Goal: Task Accomplishment & Management: Use online tool/utility

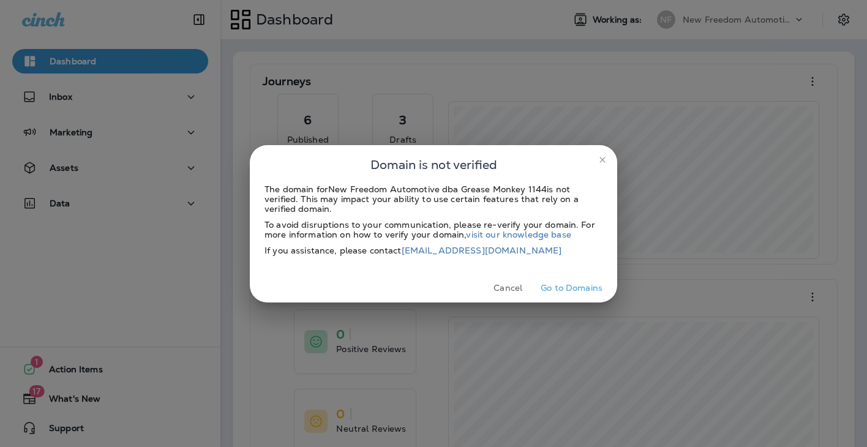
click at [843, 21] on div at bounding box center [433, 27] width 867 height 55
click at [580, 288] on button "Go to Domains" at bounding box center [571, 287] width 72 height 19
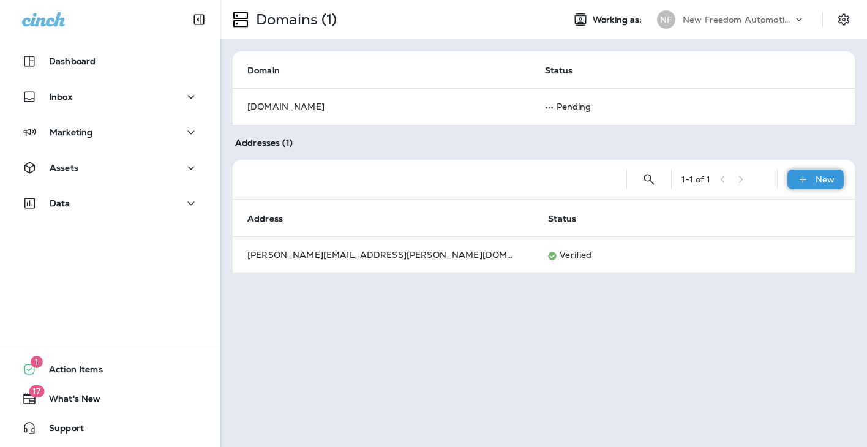
click at [807, 180] on icon at bounding box center [802, 179] width 13 height 12
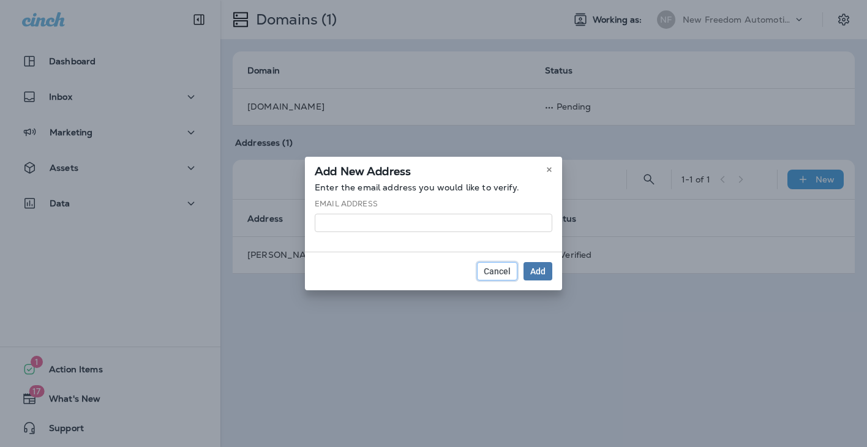
click at [500, 268] on span "Cancel" at bounding box center [496, 271] width 27 height 9
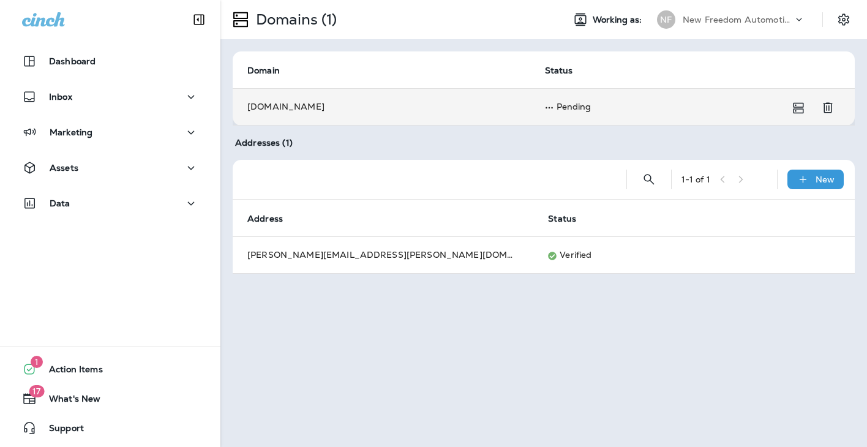
click at [481, 110] on td "[DOMAIN_NAME]" at bounding box center [381, 106] width 297 height 37
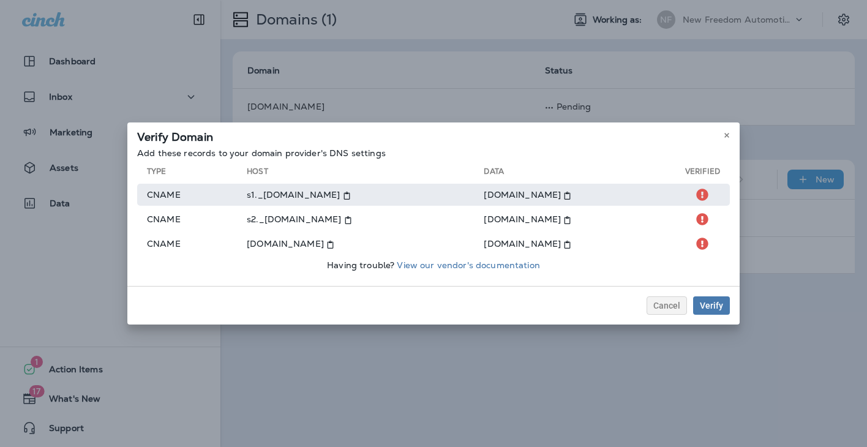
click at [498, 195] on td "[DOMAIN_NAME]" at bounding box center [583, 195] width 201 height 22
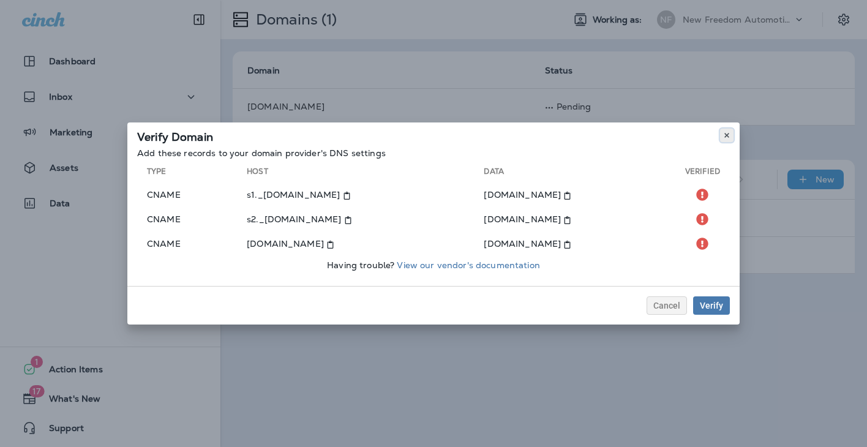
click at [726, 133] on icon at bounding box center [726, 135] width 7 height 7
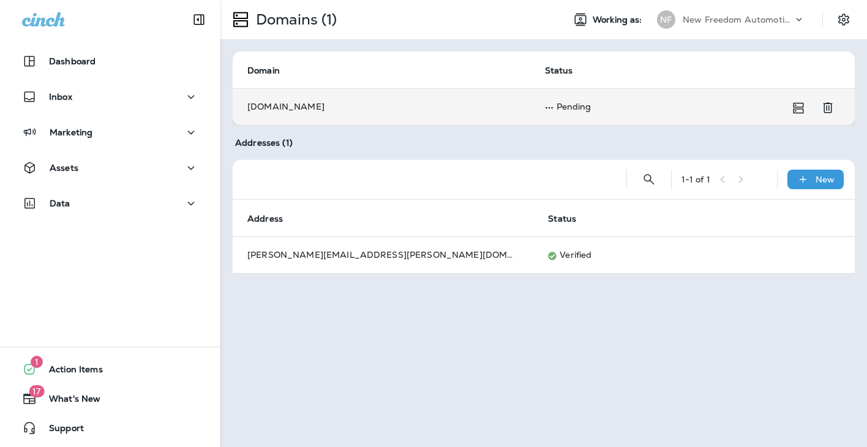
click at [534, 116] on td "Pending" at bounding box center [677, 106] width 295 height 37
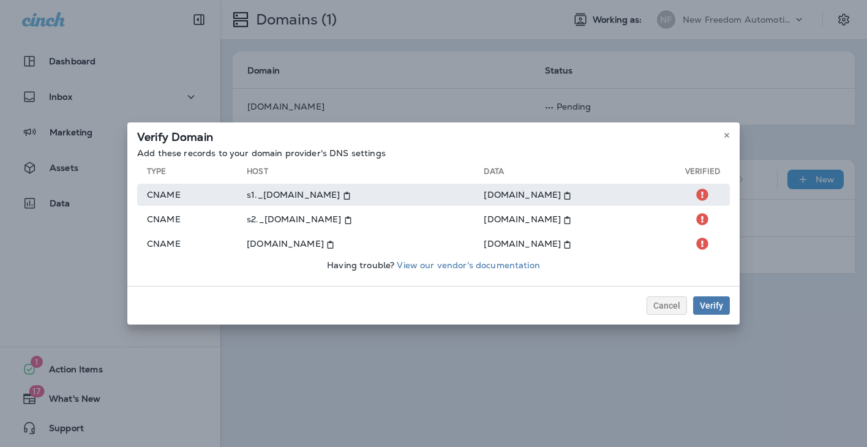
click at [483, 194] on td "[DOMAIN_NAME]" at bounding box center [583, 195] width 201 height 22
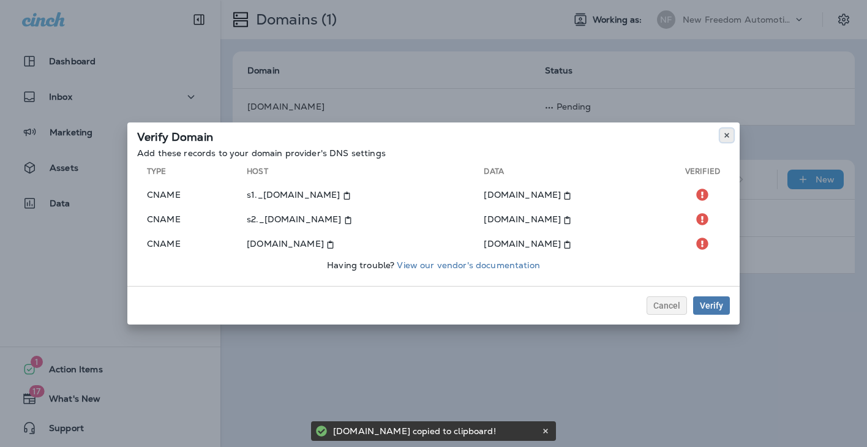
click at [730, 133] on button at bounding box center [726, 135] width 13 height 13
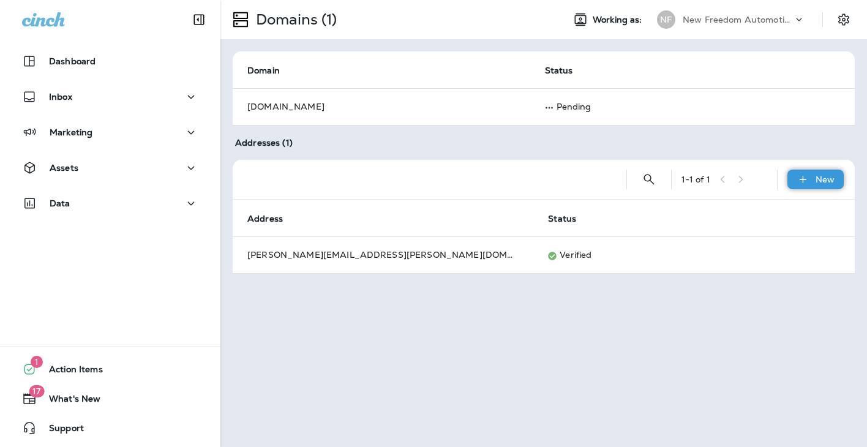
click at [801, 179] on icon at bounding box center [802, 179] width 7 height 7
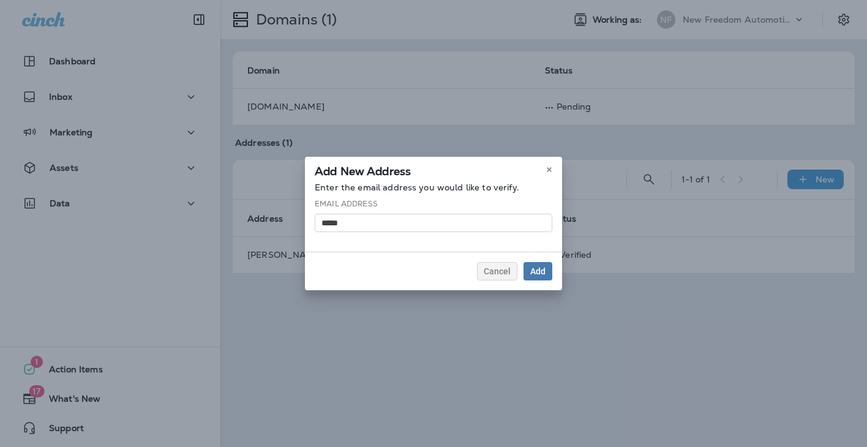
drag, startPoint x: 445, startPoint y: 162, endPoint x: 521, endPoint y: 161, distance: 75.9
click at [522, 161] on div "Add New Address" at bounding box center [433, 170] width 257 height 26
click at [365, 222] on input "*****" at bounding box center [433, 223] width 237 height 18
type input "**********"
click at [539, 269] on div "Add" at bounding box center [537, 271] width 15 height 9
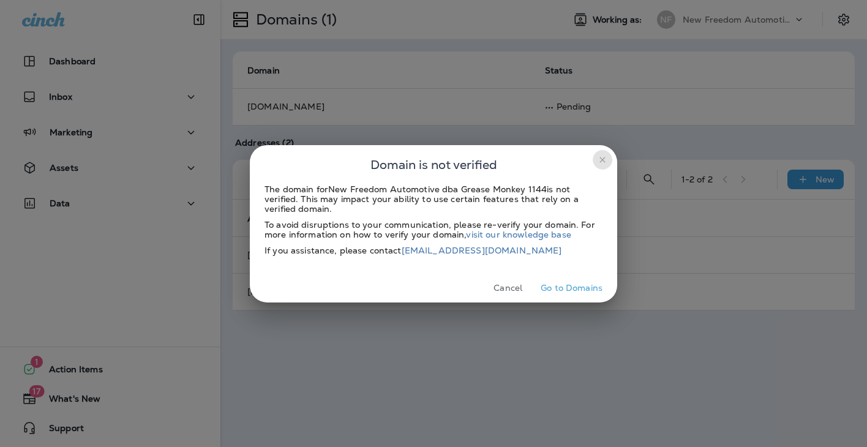
click at [604, 160] on icon "close" at bounding box center [602, 160] width 10 height 10
